Goal: Navigation & Orientation: Find specific page/section

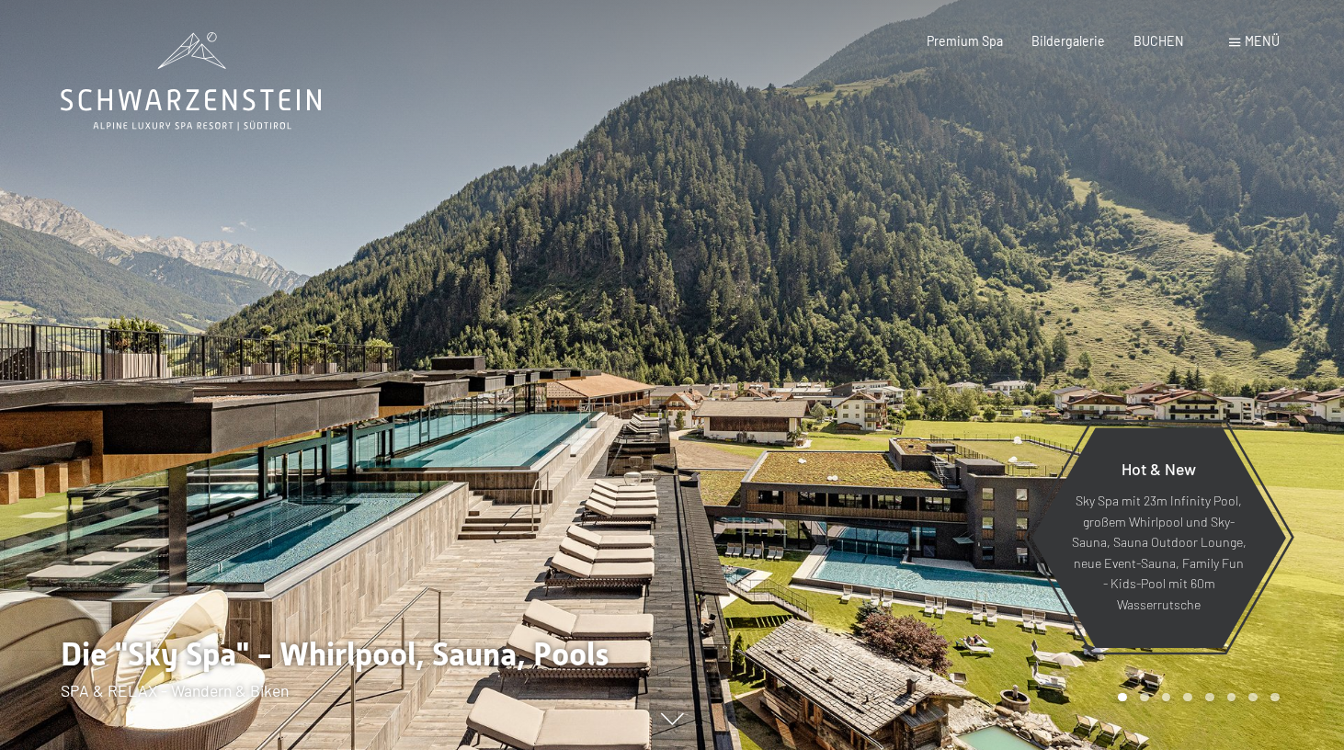
click at [1260, 40] on span "Menü" at bounding box center [1262, 41] width 35 height 16
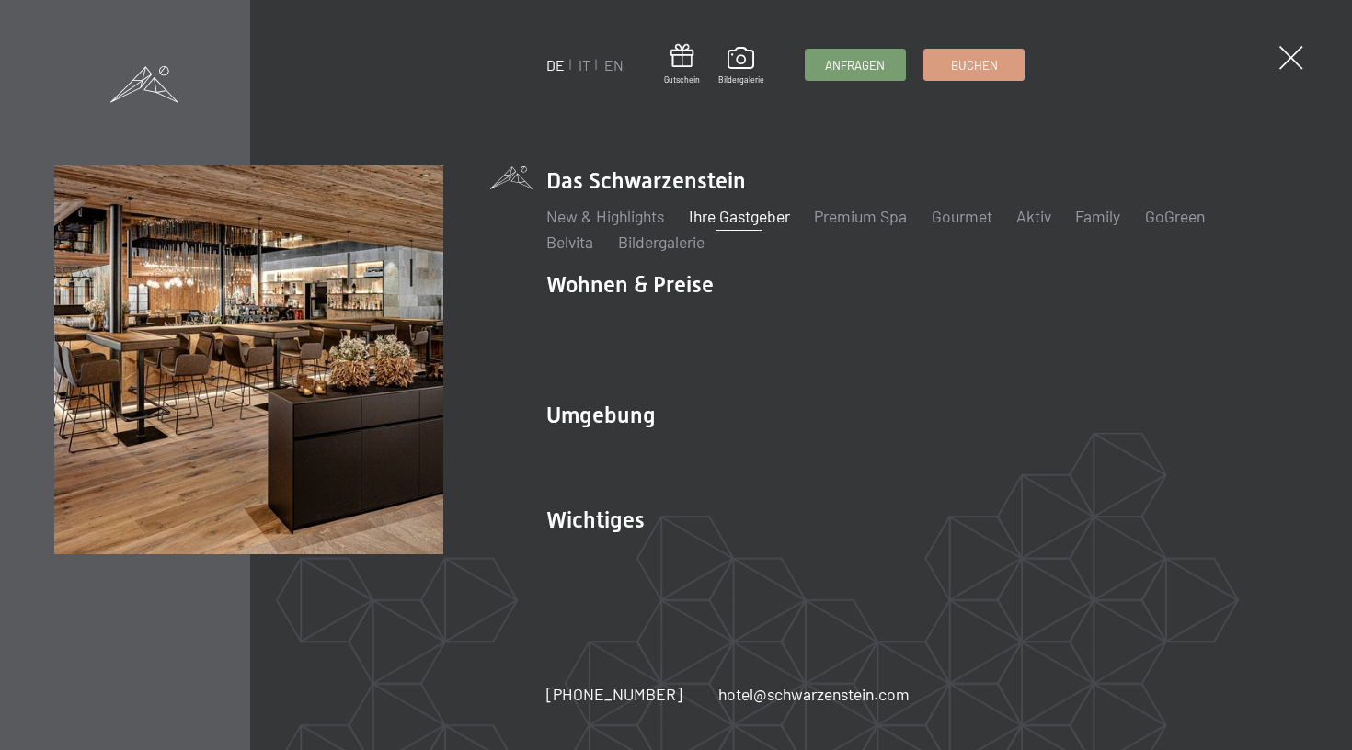
click at [745, 226] on link "Ihre Gastgeber" at bounding box center [739, 216] width 101 height 20
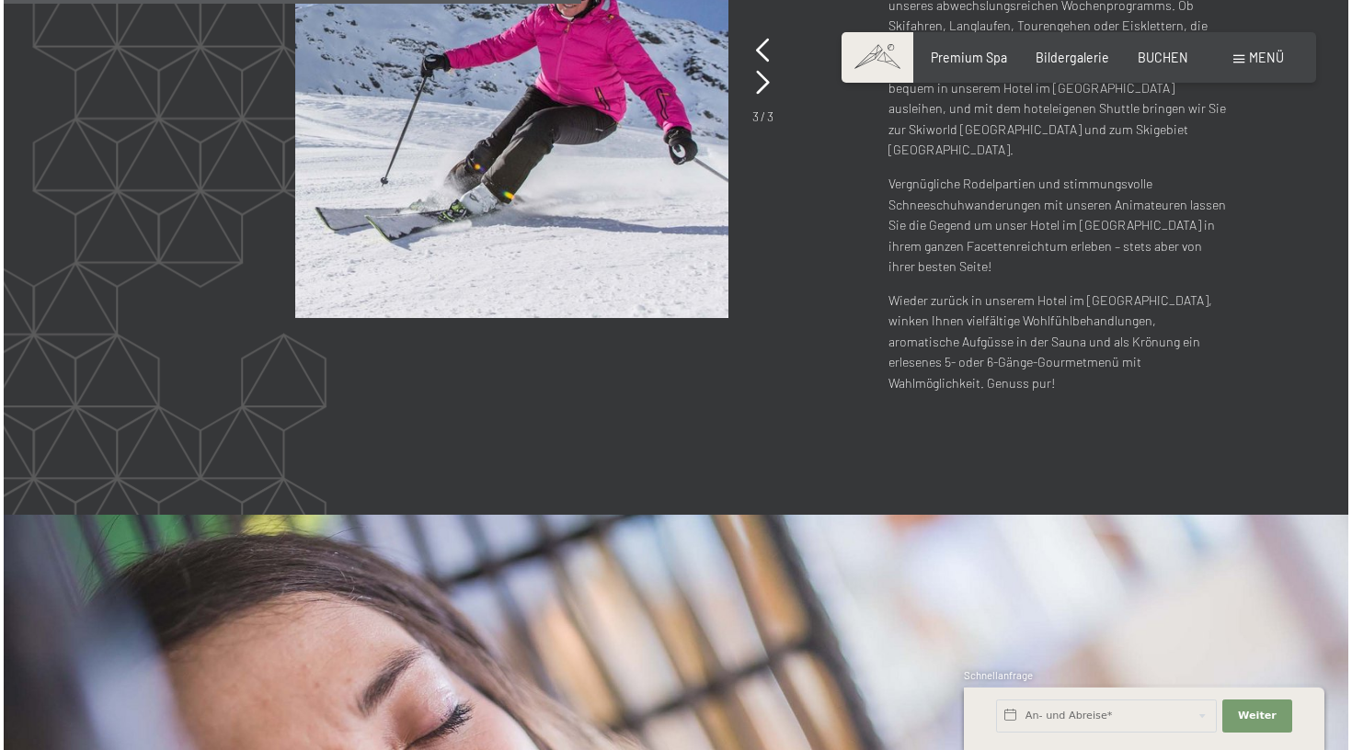
scroll to position [2420, 0]
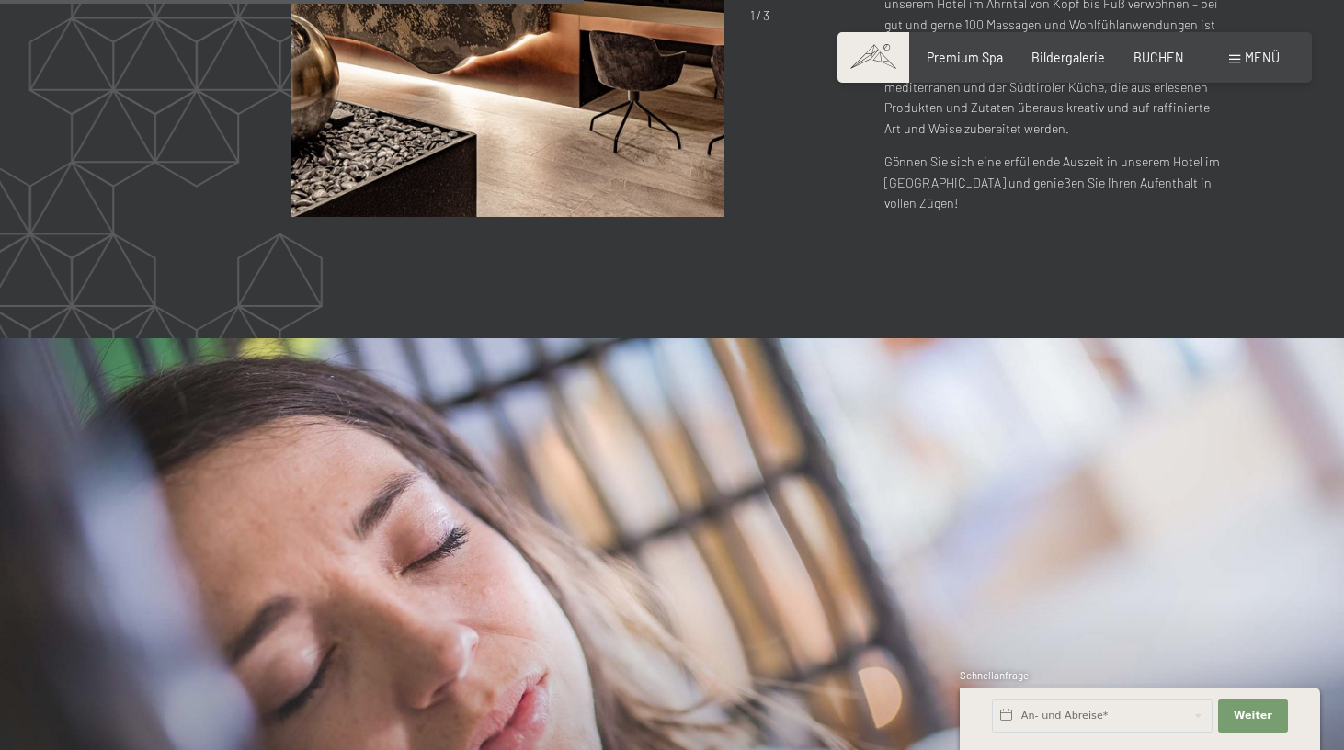
click at [1255, 60] on span "Menü" at bounding box center [1262, 58] width 35 height 16
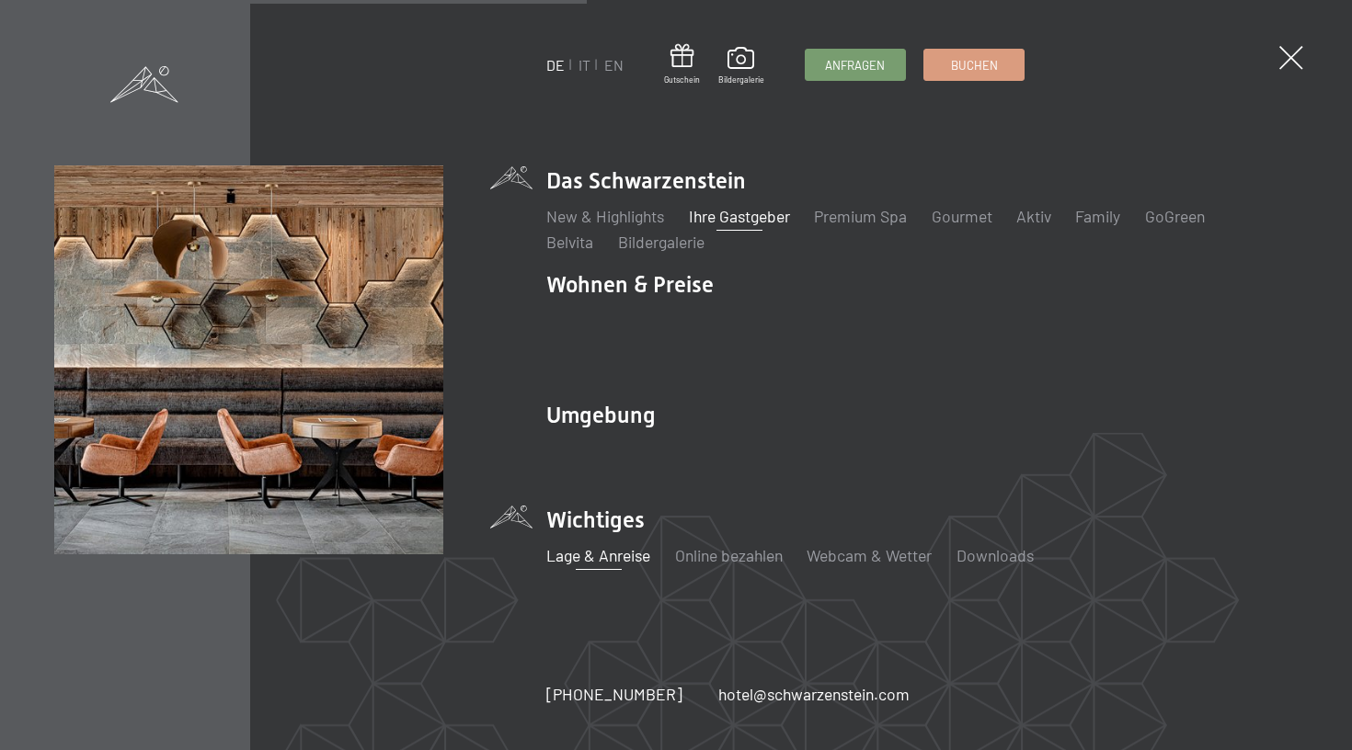
click at [599, 545] on link "Lage & Anreise" at bounding box center [598, 555] width 104 height 20
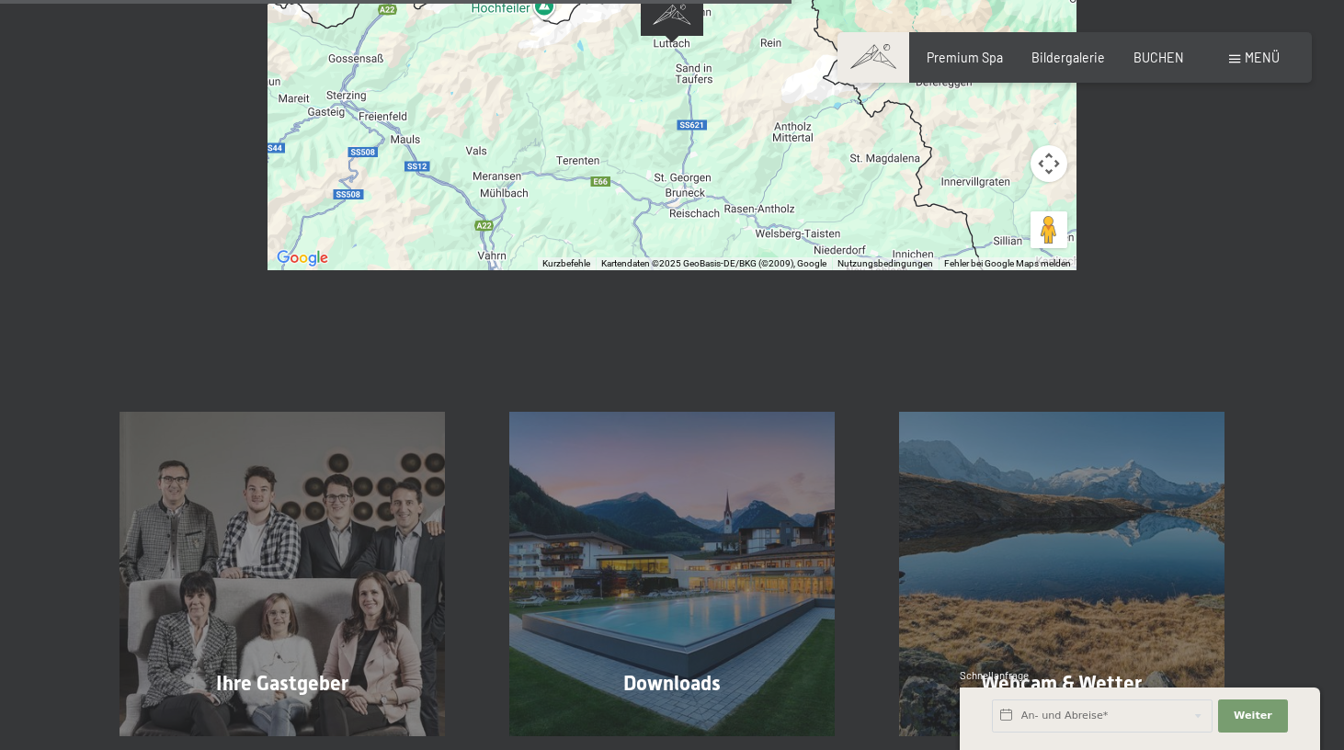
scroll to position [1029, 0]
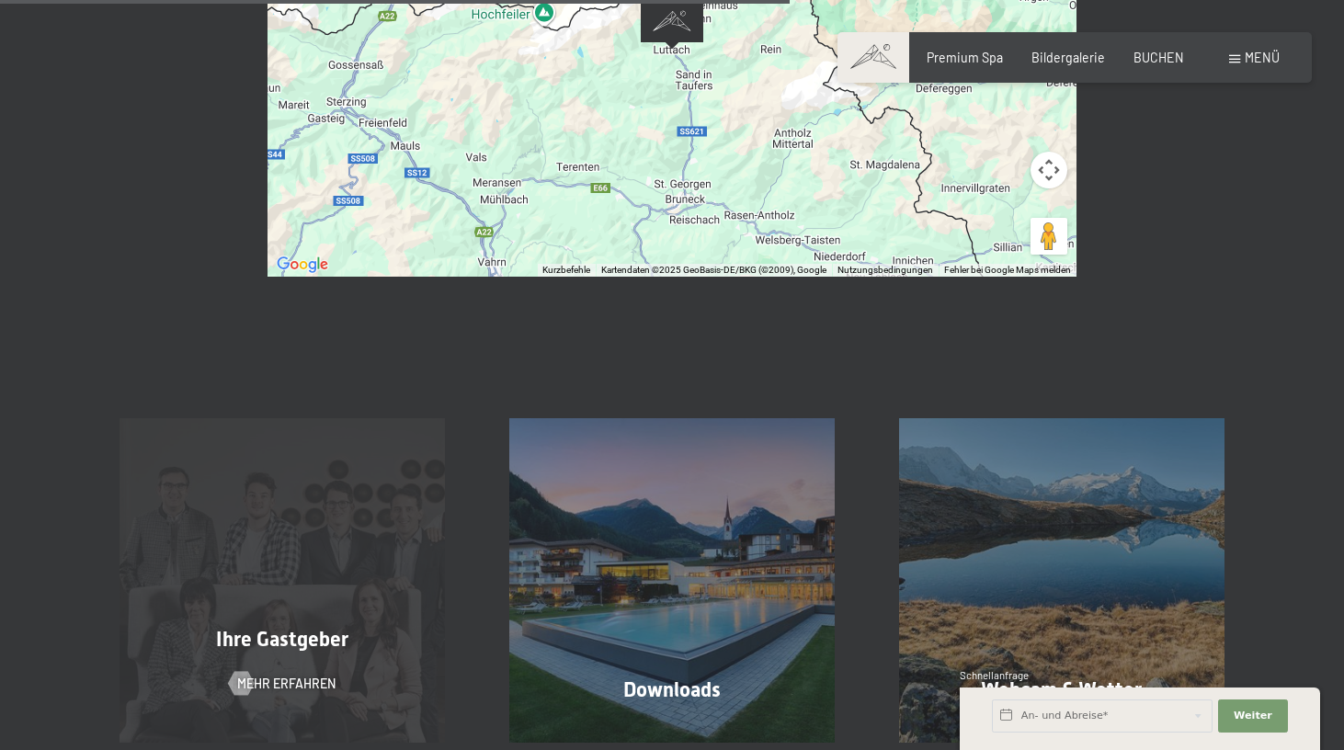
click at [281, 585] on div "Ihre Gastgeber Mehr erfahren" at bounding box center [282, 580] width 390 height 325
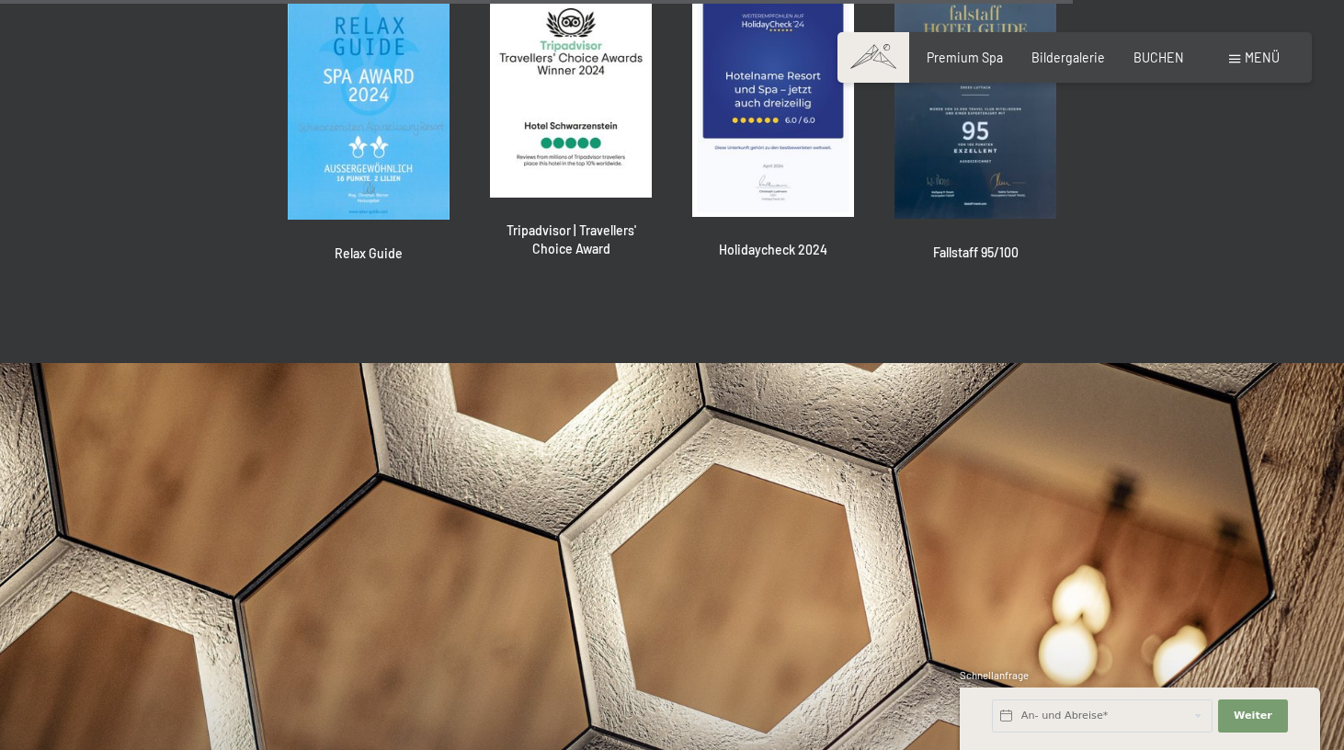
scroll to position [4450, 0]
